Goal: Register for event/course

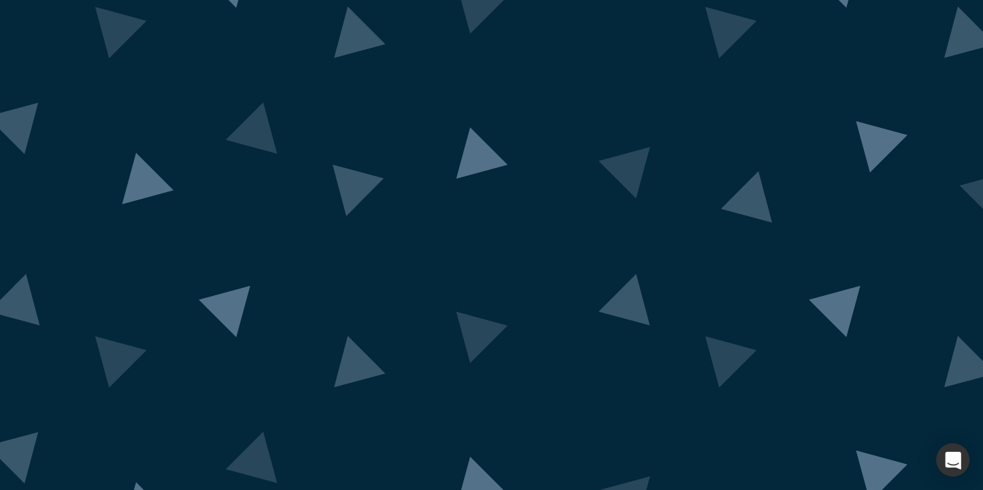
scroll to position [80, 0]
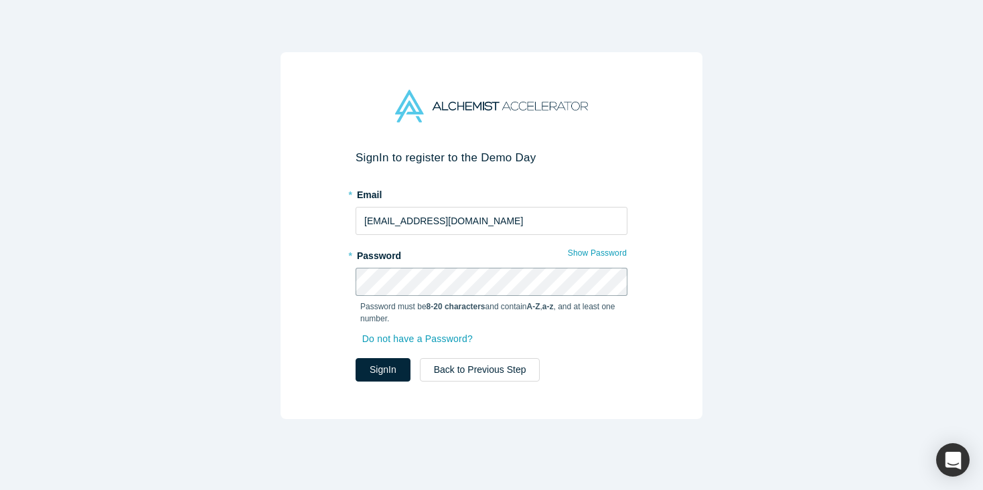
click at [356, 358] on button "Sign In" at bounding box center [383, 369] width 55 height 23
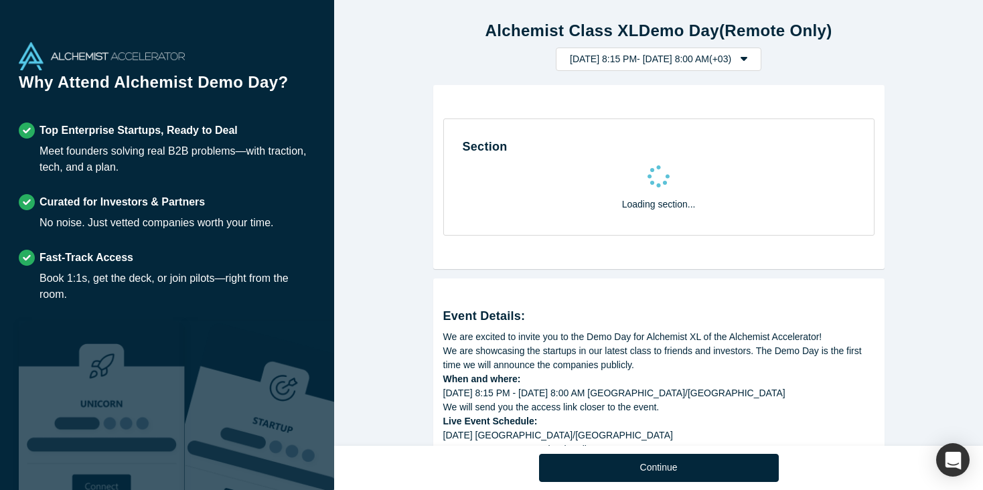
select select "US"
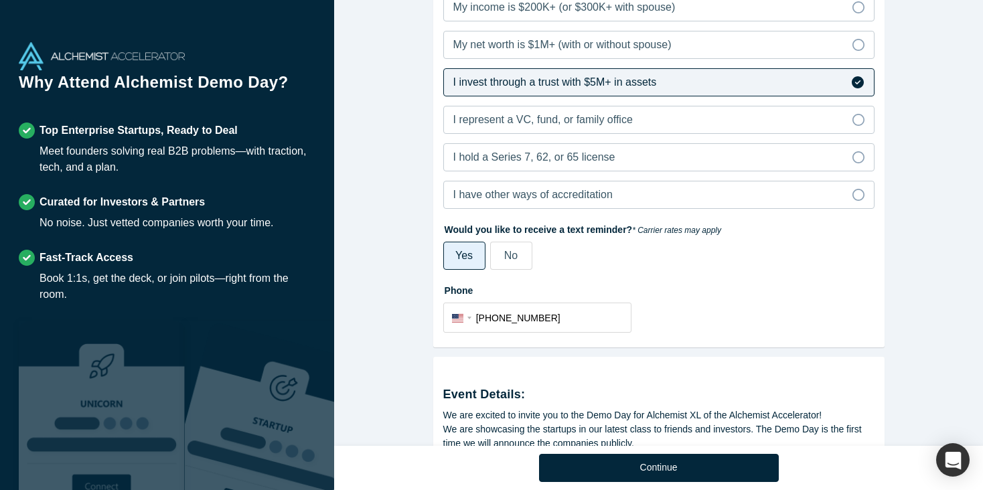
scroll to position [412, 0]
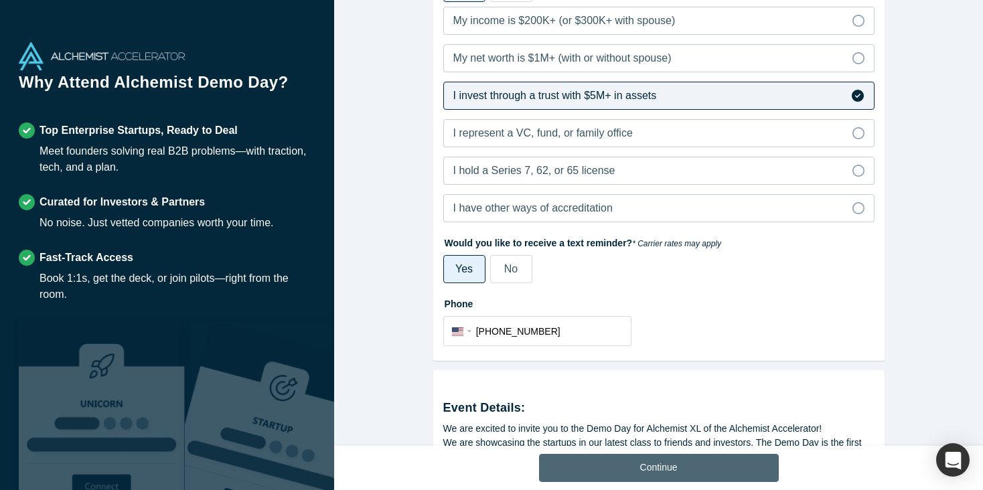
click at [648, 469] on button "Continue" at bounding box center [659, 468] width 240 height 28
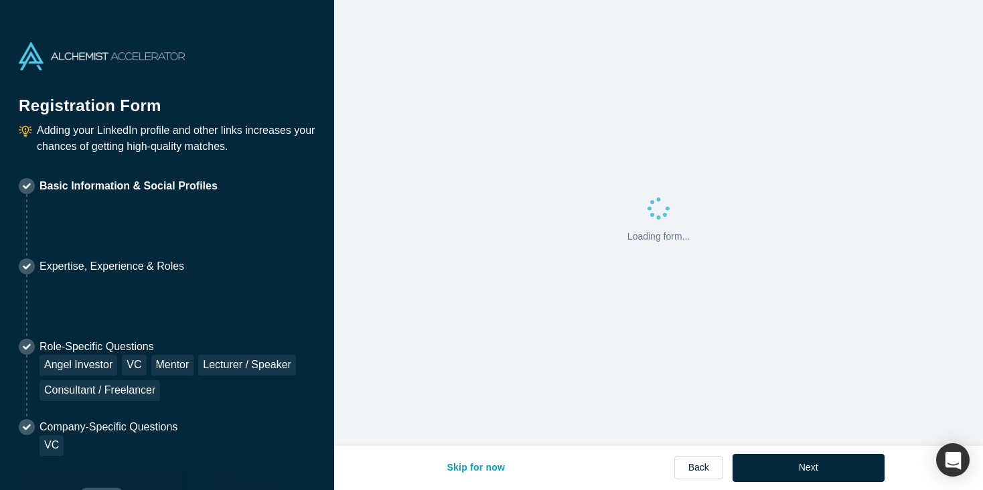
select select "US"
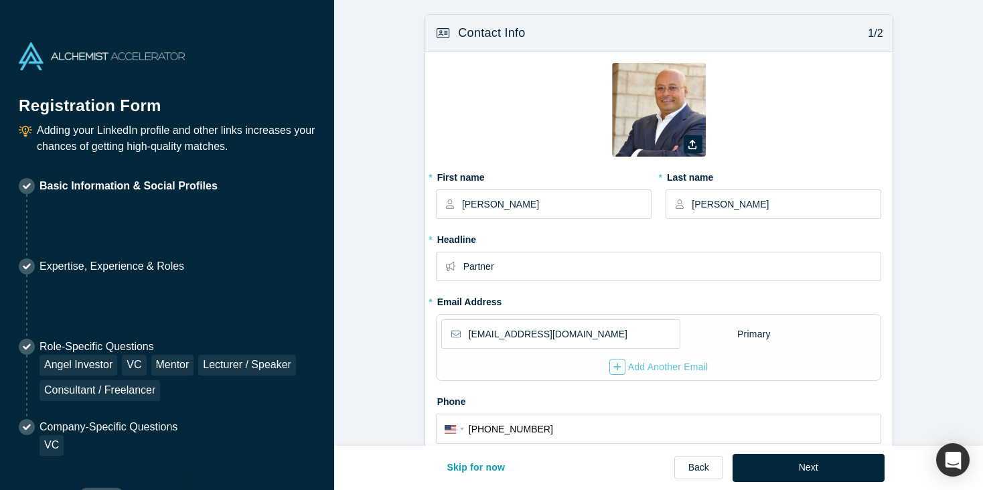
type input "[GEOGRAPHIC_DATA], [GEOGRAPHIC_DATA], [GEOGRAPHIC_DATA]"
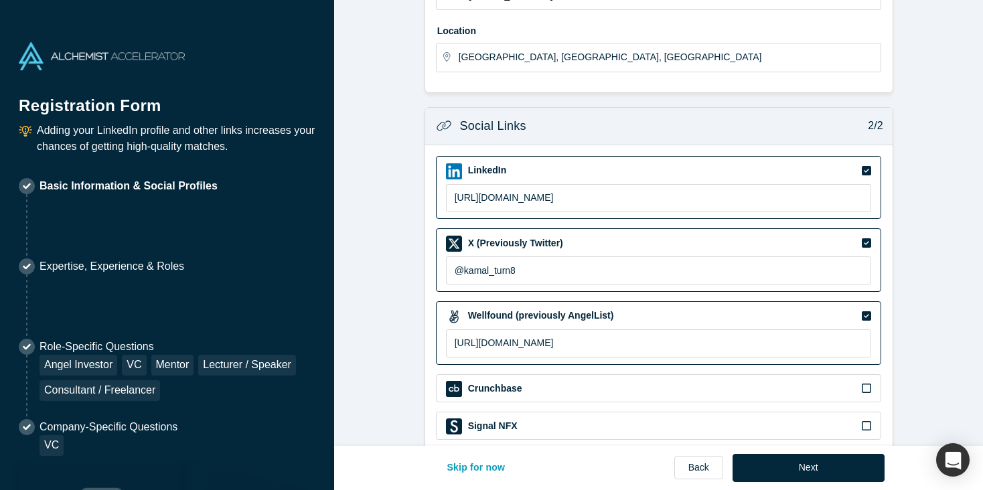
scroll to position [530, 0]
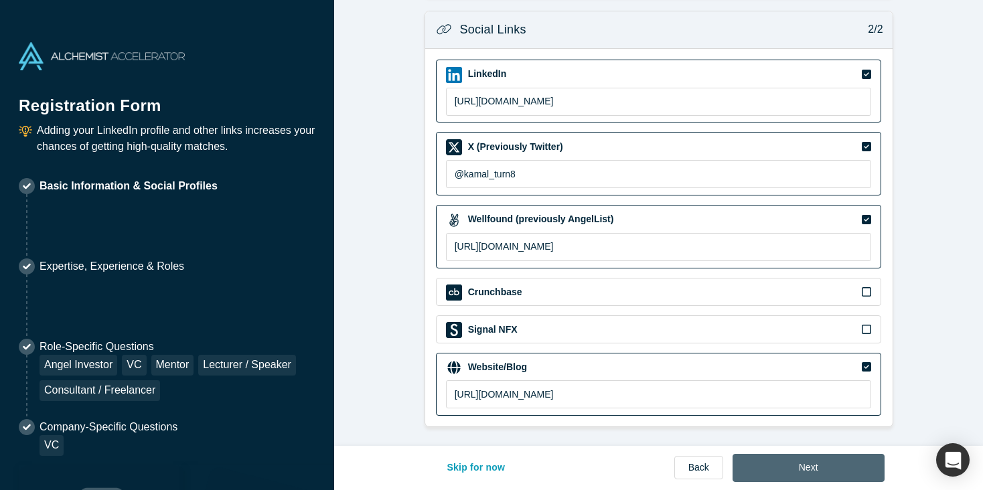
click at [838, 458] on button "Next" at bounding box center [809, 468] width 152 height 28
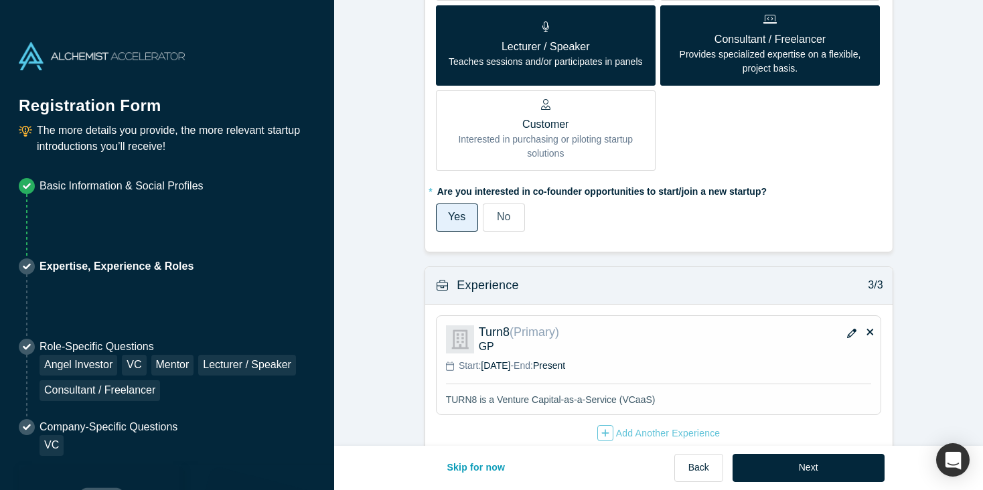
scroll to position [838, 0]
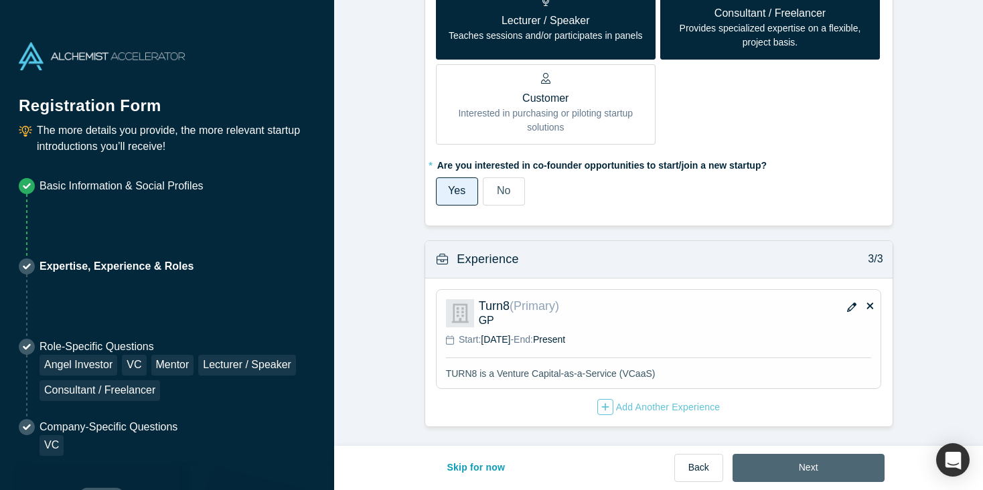
click at [782, 476] on button "Next" at bounding box center [809, 468] width 152 height 28
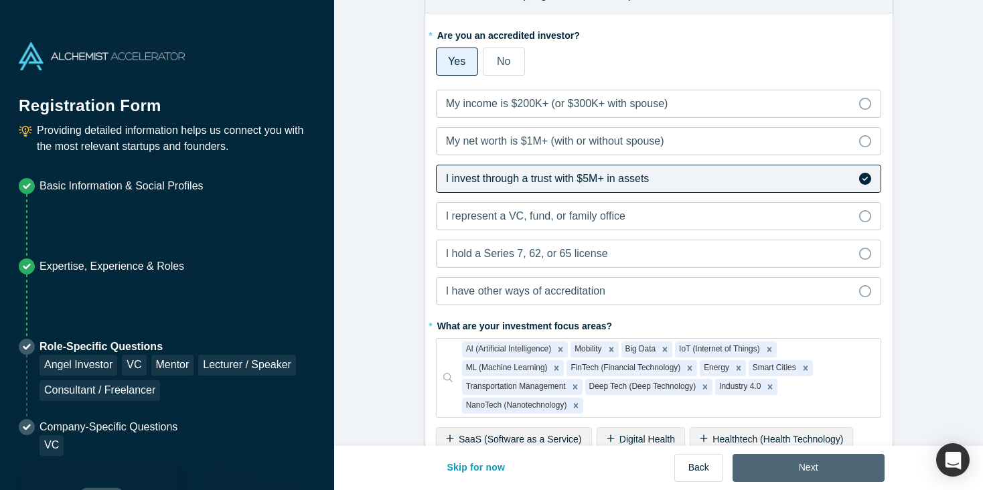
scroll to position [0, 0]
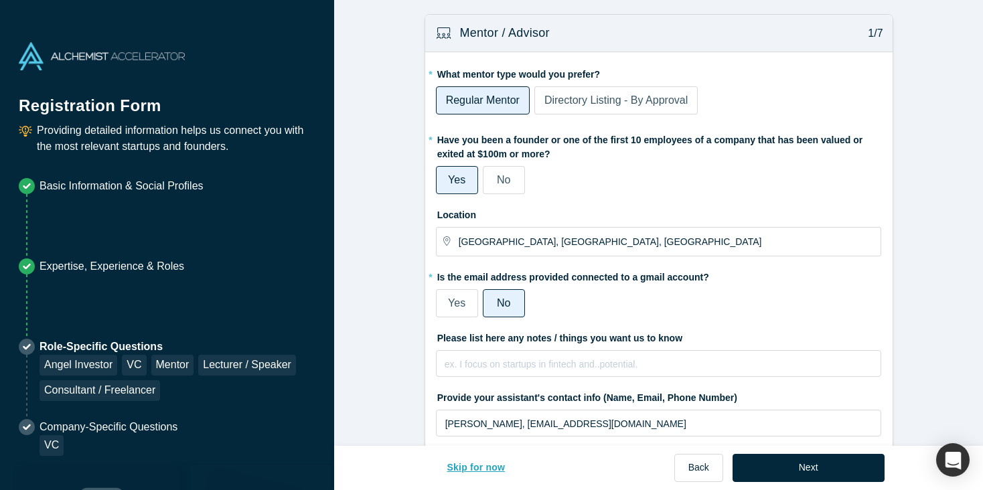
click at [492, 465] on button "Skip for now" at bounding box center [476, 468] width 86 height 28
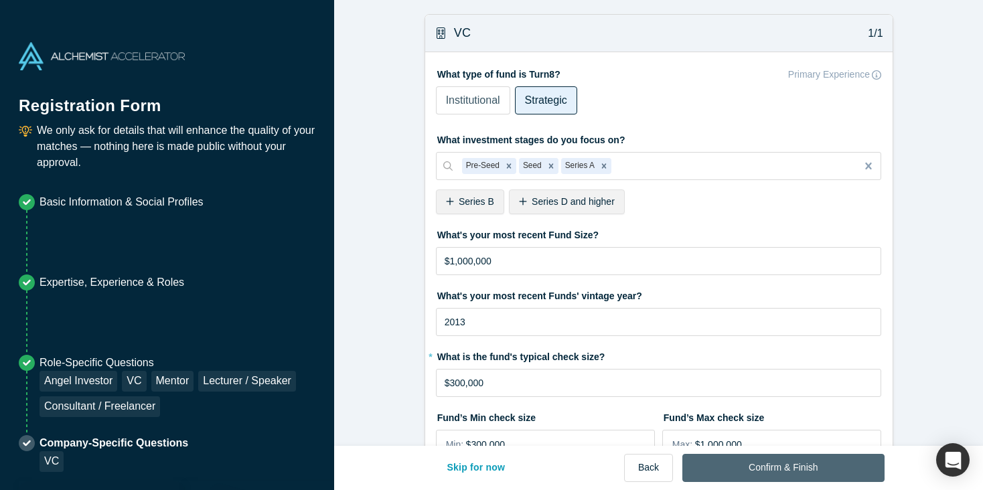
click at [719, 471] on button "Confirm & Finish" at bounding box center [783, 468] width 202 height 28
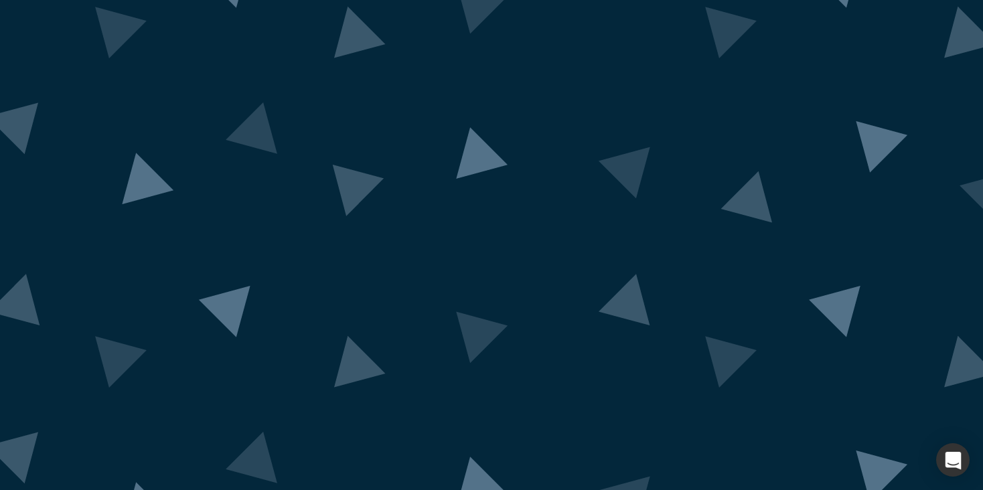
scroll to position [108, 0]
